Goal: Task Accomplishment & Management: Complete application form

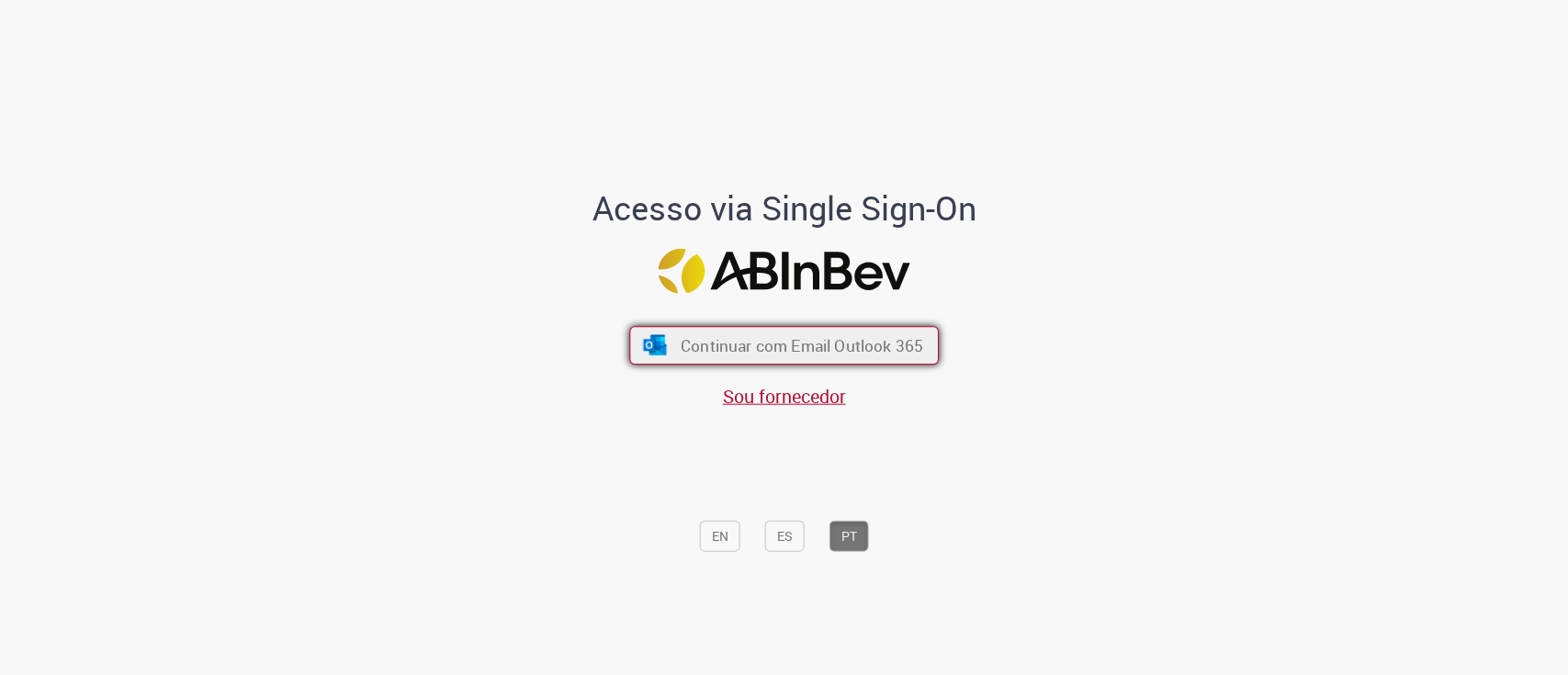
click at [705, 327] on button "Continuar com Email Outlook 365" at bounding box center [784, 345] width 310 height 39
click at [827, 344] on span "Continuar com Email Outlook 365" at bounding box center [802, 344] width 243 height 21
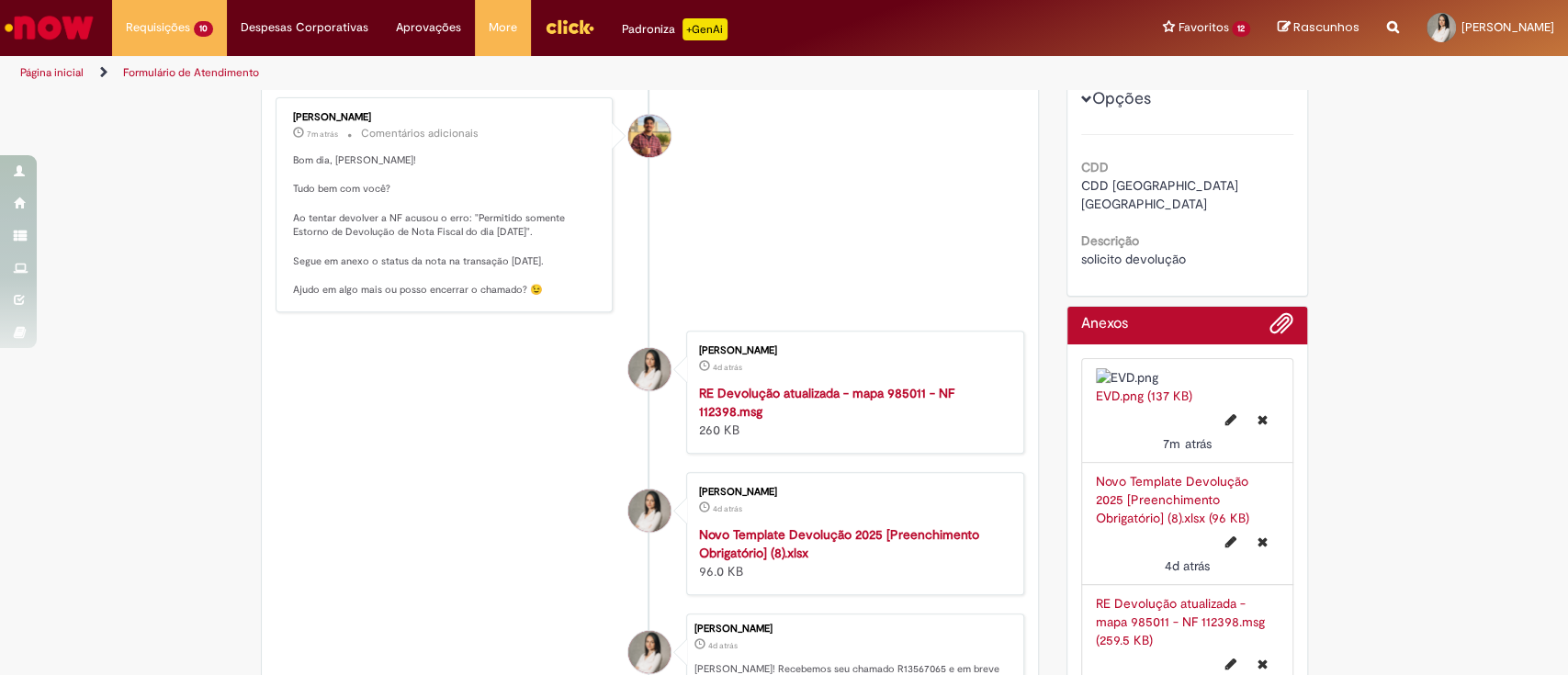
scroll to position [244, 0]
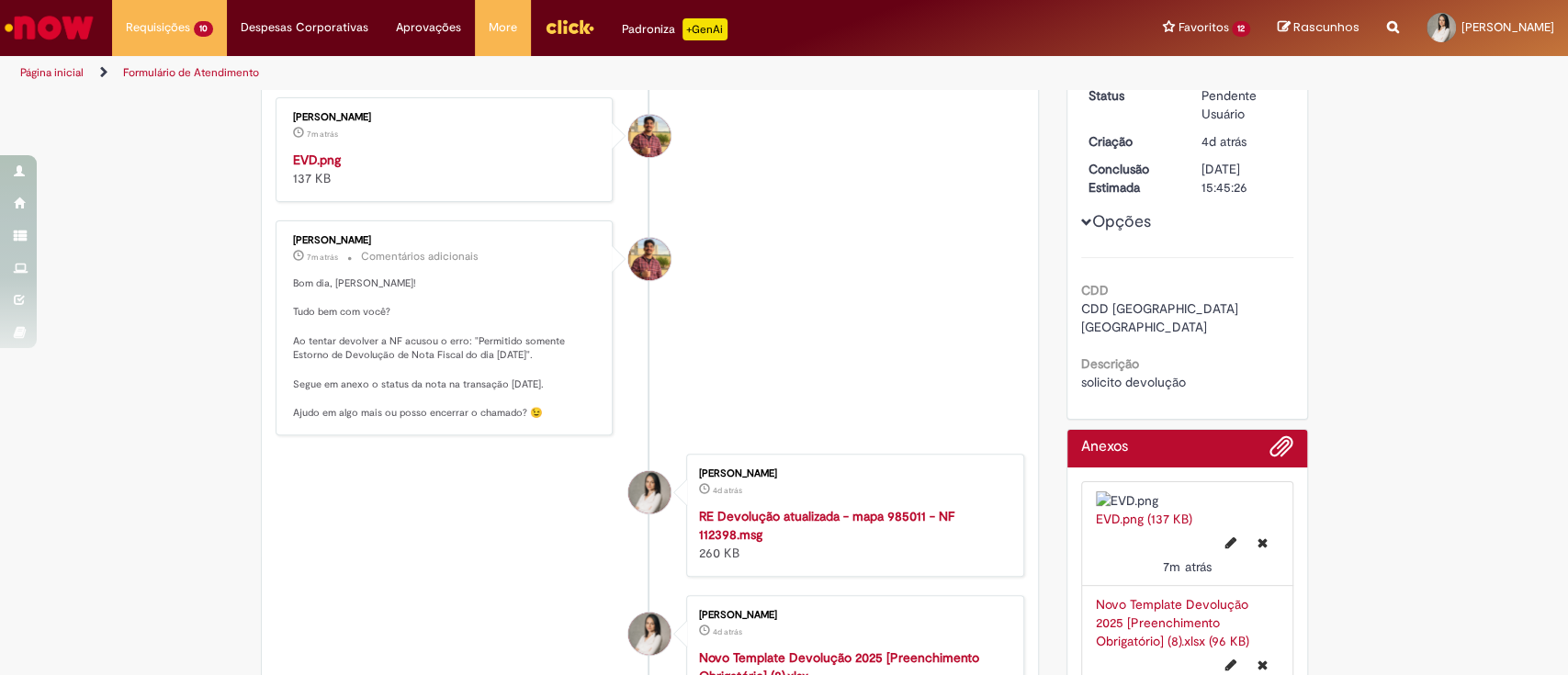
click at [436, 151] on img "Histórico de tíquete" at bounding box center [446, 151] width 306 height 0
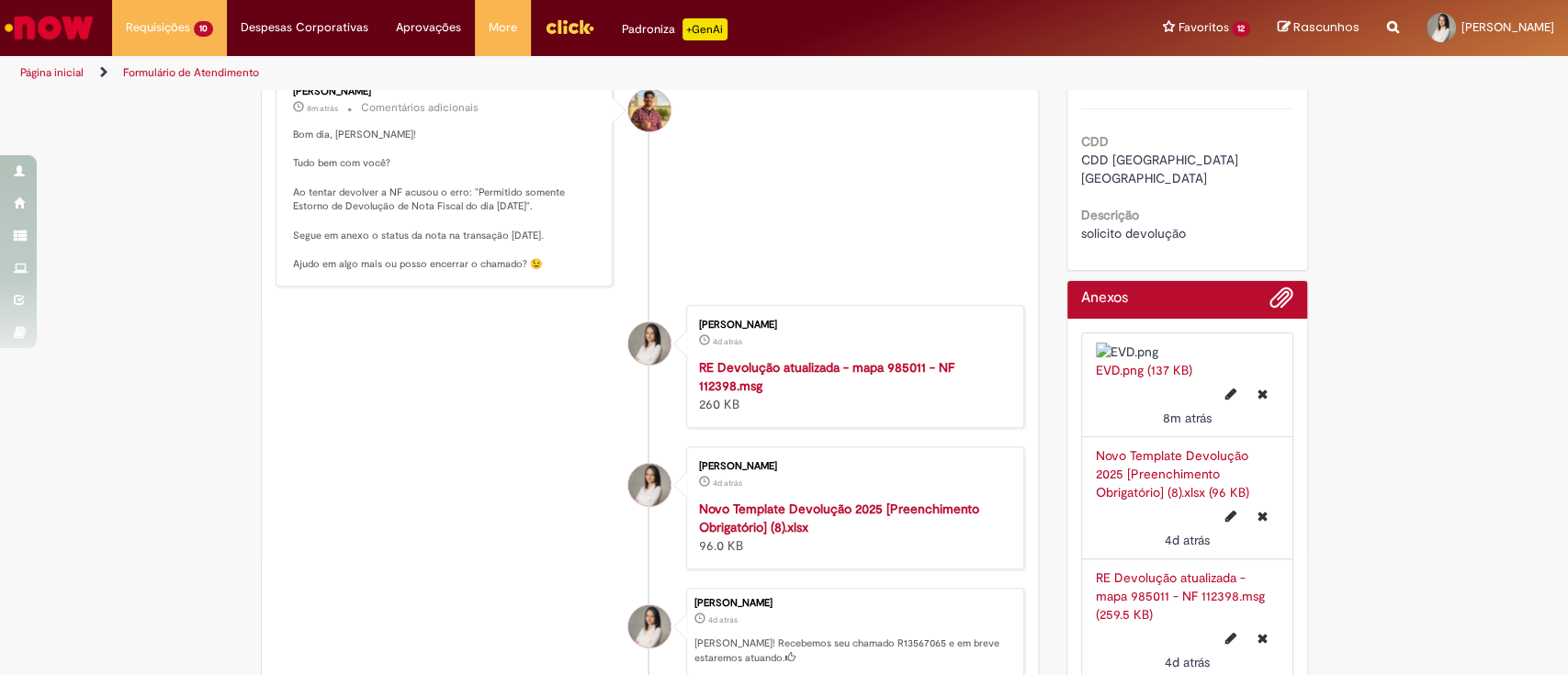
scroll to position [0, 0]
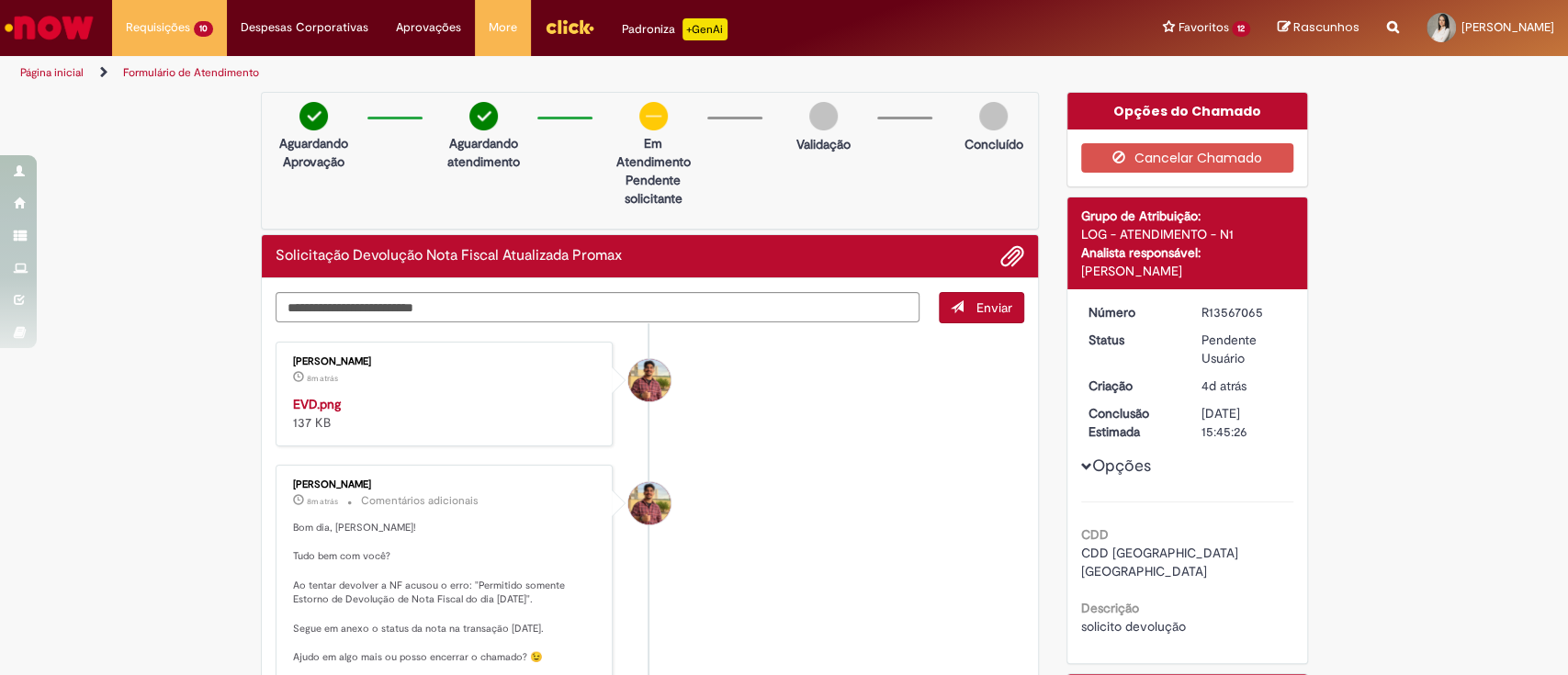
click at [281, 441] on div "[PERSON_NAME] 8m atrás 8 minutos atrás EVD.png 137 KB" at bounding box center [445, 394] width 327 height 94
click at [368, 321] on textarea "Digite sua mensagem aqui..." at bounding box center [598, 308] width 645 height 31
click at [368, 306] on textarea "Digite sua mensagem aqui..." at bounding box center [598, 308] width 645 height 31
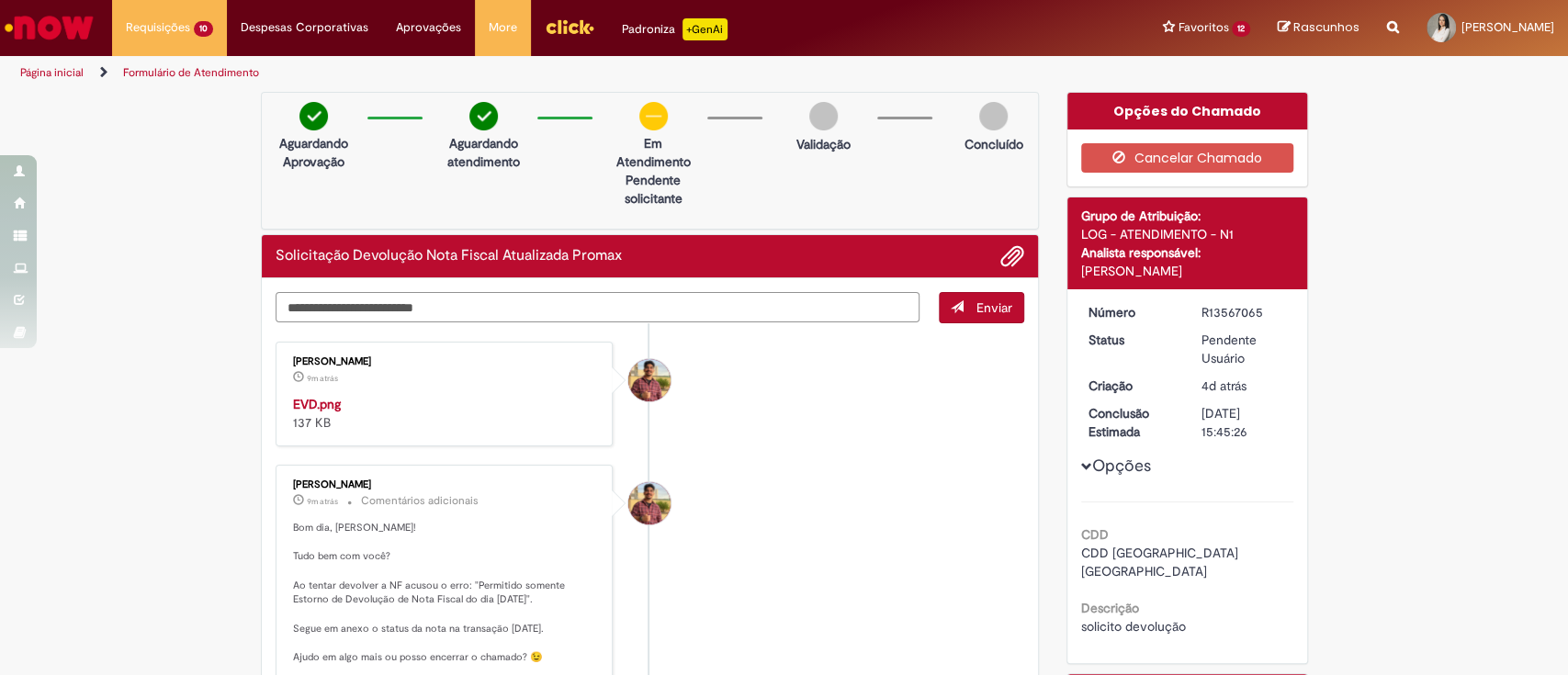
click at [368, 306] on textarea "Digite sua mensagem aqui..." at bounding box center [598, 308] width 645 height 31
paste textarea "*******"
type textarea "**********"
click at [963, 305] on button "Enviar" at bounding box center [981, 308] width 85 height 31
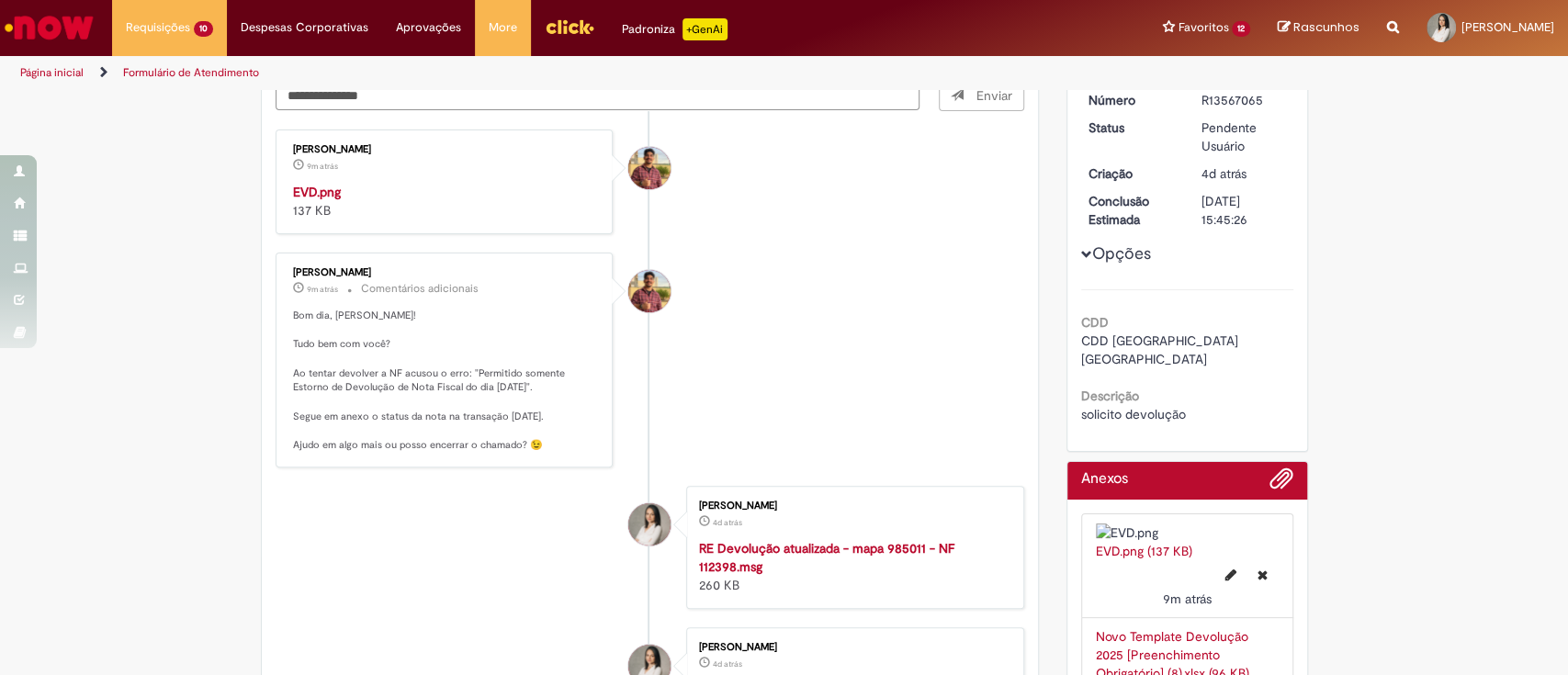
scroll to position [489, 0]
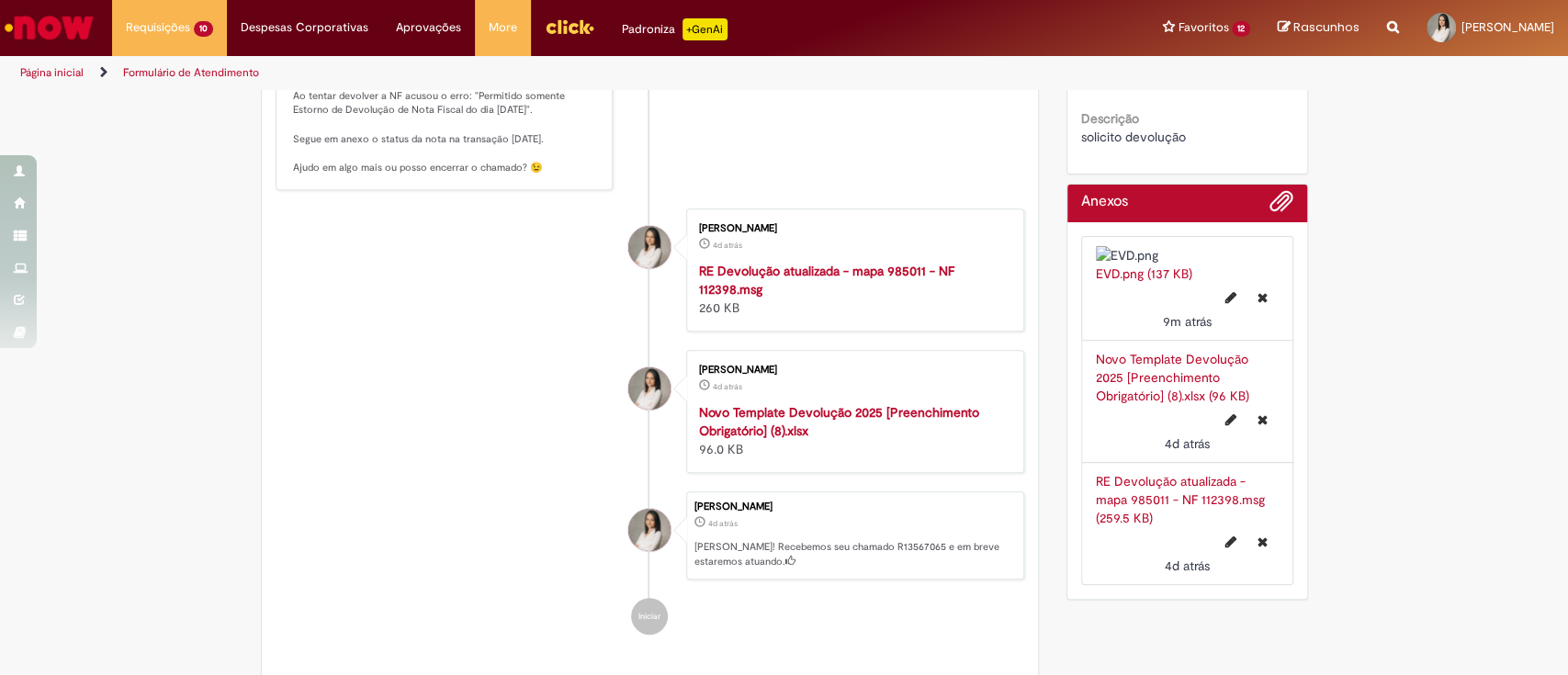
click at [1157, 404] on link "Novo Template Devolução 2025 [Preenchimento Obrigatório] (8).xlsx (96 KB)" at bounding box center [1172, 377] width 153 height 53
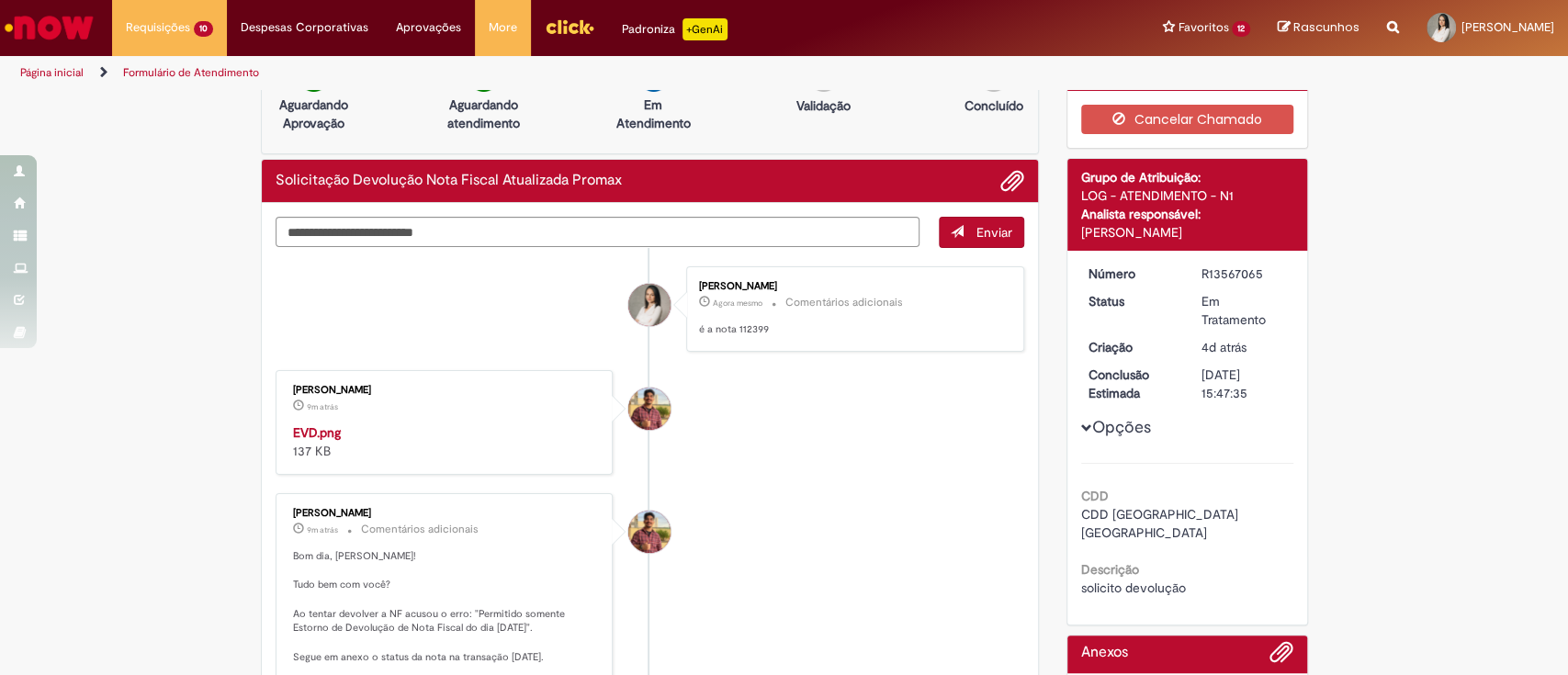
scroll to position [0, 0]
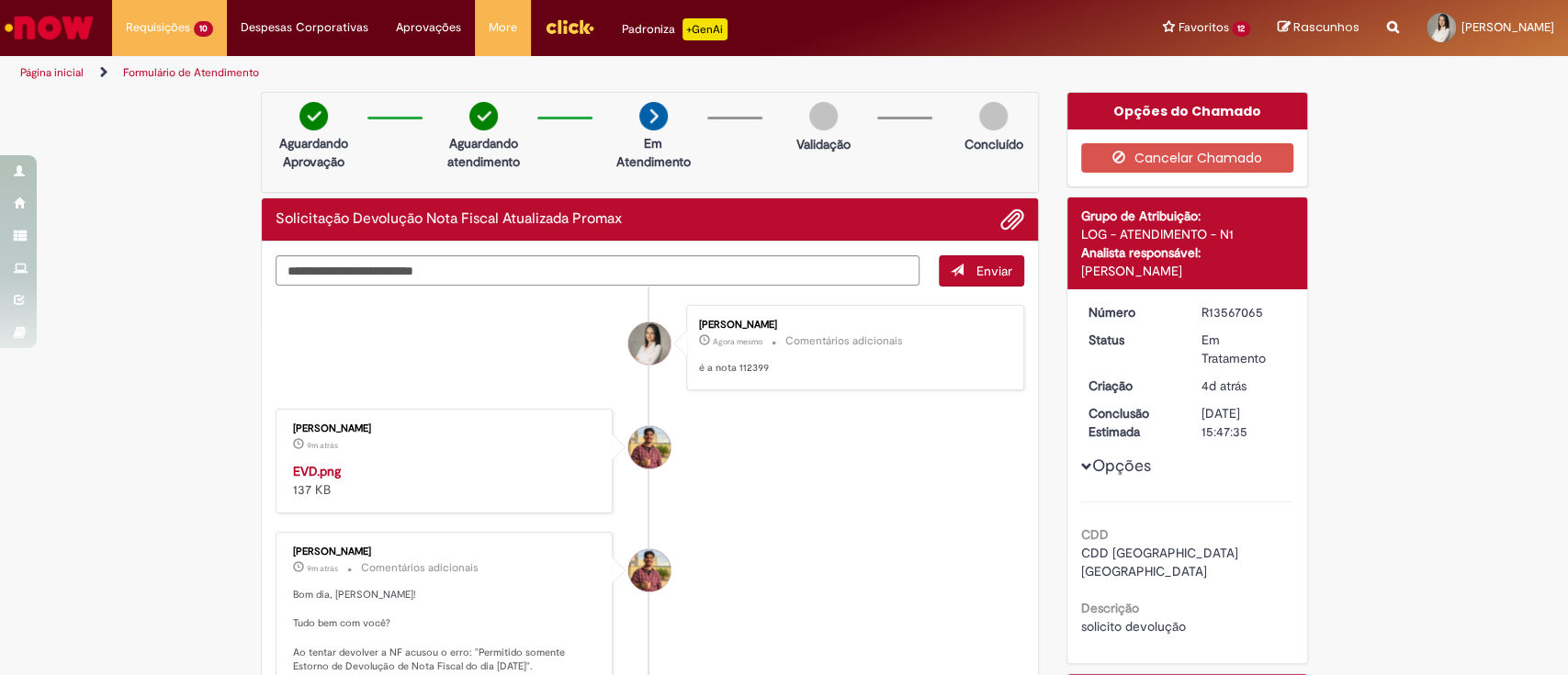
click at [601, 225] on h2 "Solicitação Devolução Nota Fiscal Atualizada Promax" at bounding box center [448, 219] width 346 height 17
click at [615, 281] on textarea "Digite sua mensagem aqui..." at bounding box center [598, 271] width 645 height 31
type textarea "**********"
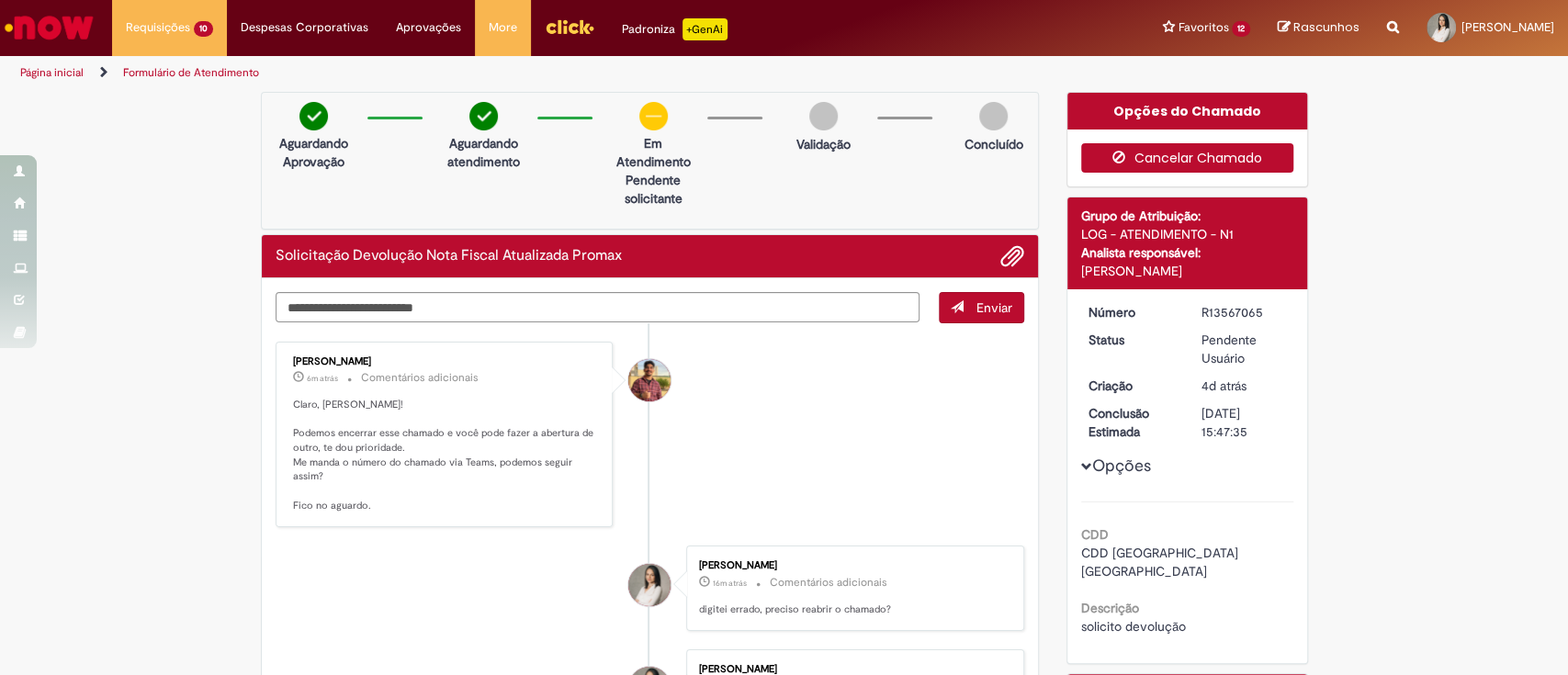
click at [1149, 146] on button "Cancelar Chamado" at bounding box center [1187, 158] width 212 height 29
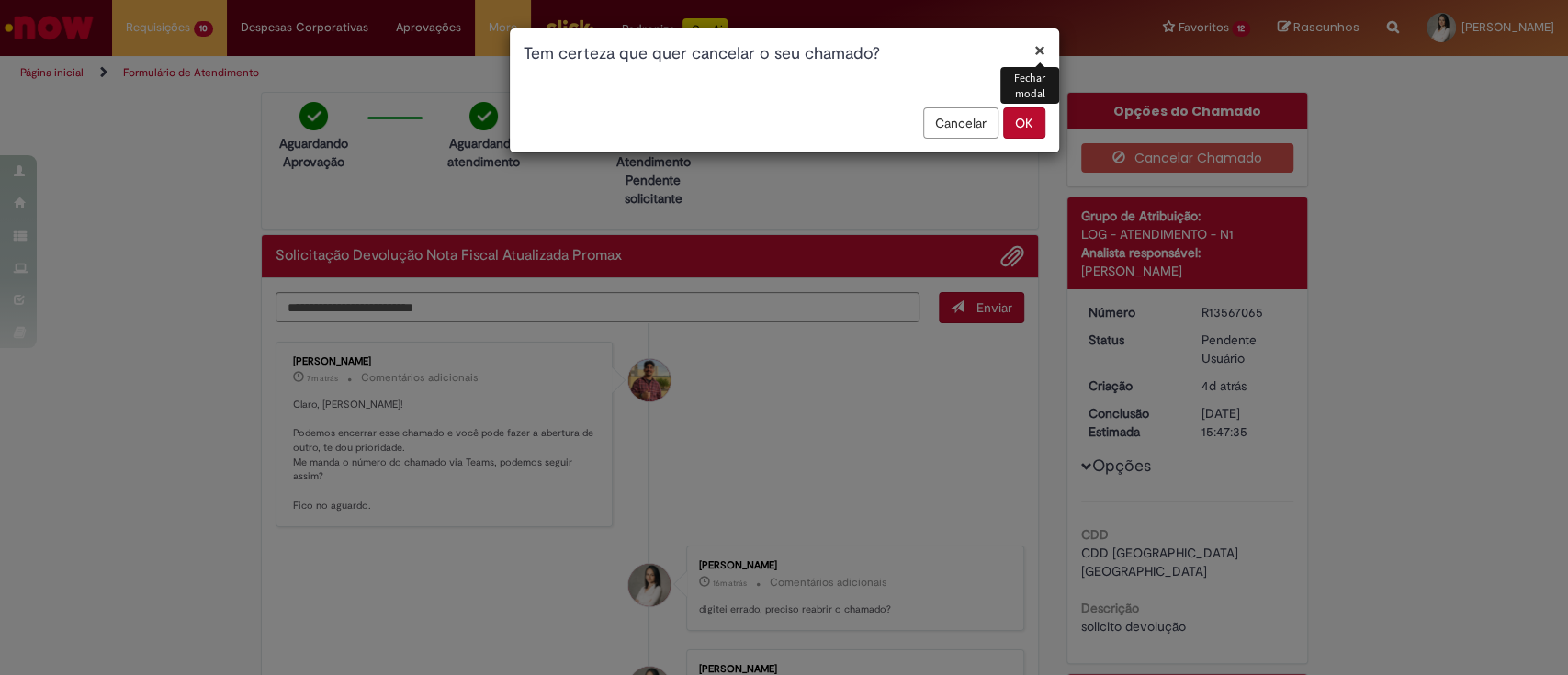
click at [1042, 45] on button "×" at bounding box center [1040, 50] width 11 height 19
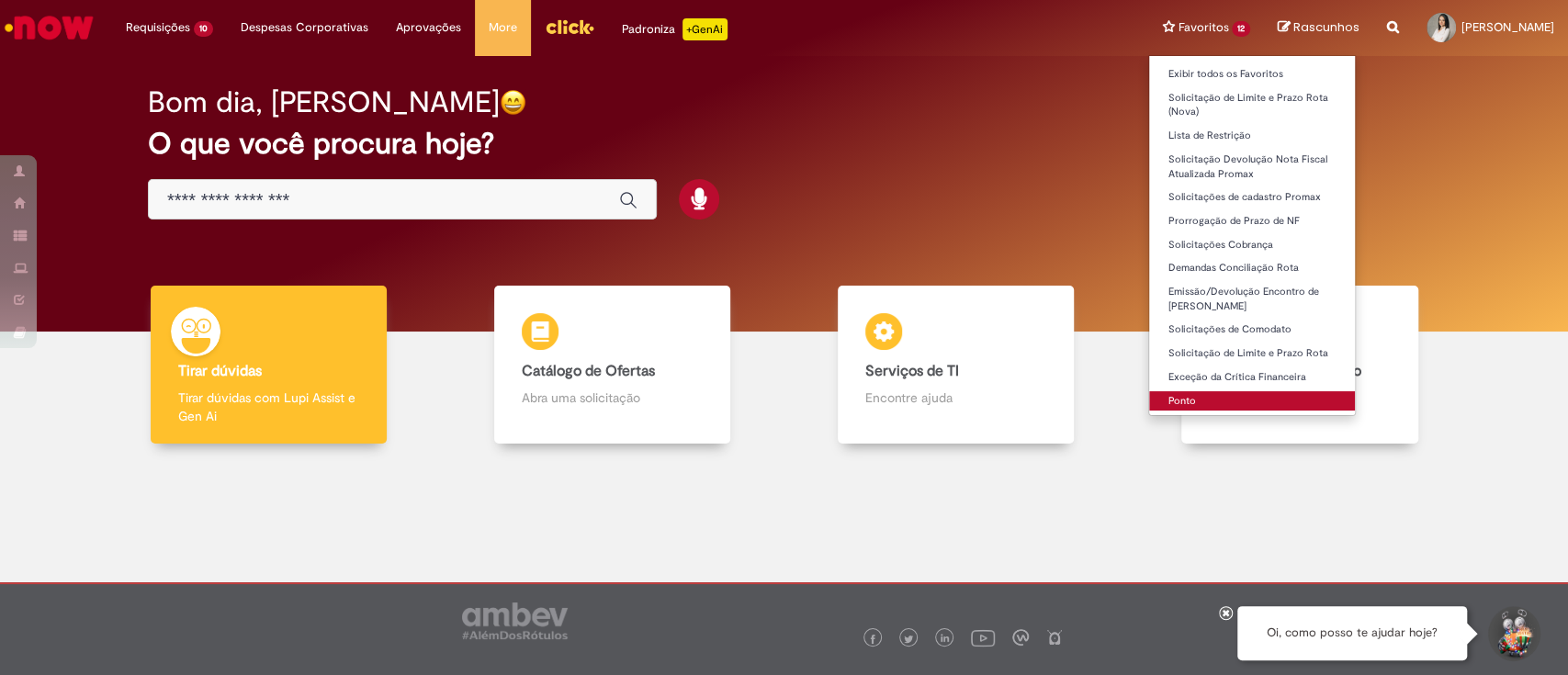
click at [1149, 394] on link "Ponto" at bounding box center [1252, 401] width 206 height 20
